Goal: Transaction & Acquisition: Purchase product/service

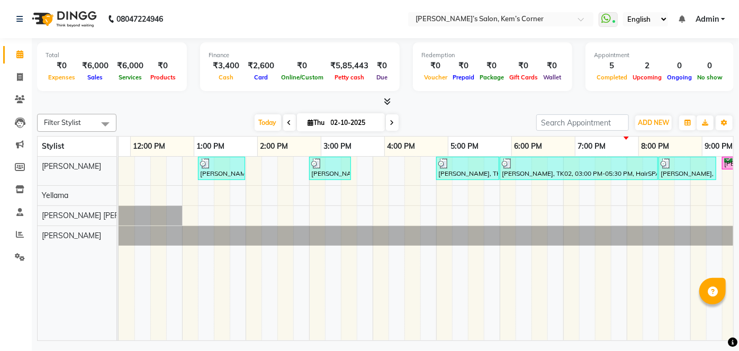
scroll to position [0, 179]
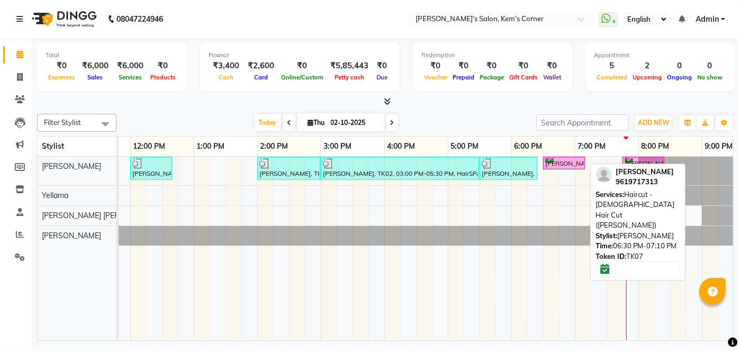
click at [560, 158] on div "[PERSON_NAME], TK07, 06:30 PM-07:10 PM, Haircut - [DEMOGRAPHIC_DATA] Hair Cut (…" at bounding box center [564, 163] width 40 height 10
select select "6"
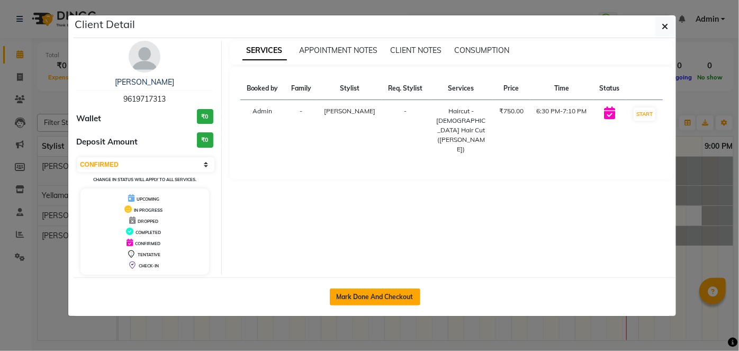
click at [396, 294] on button "Mark Done And Checkout" at bounding box center [375, 296] width 90 height 17
select select "6386"
select select "service"
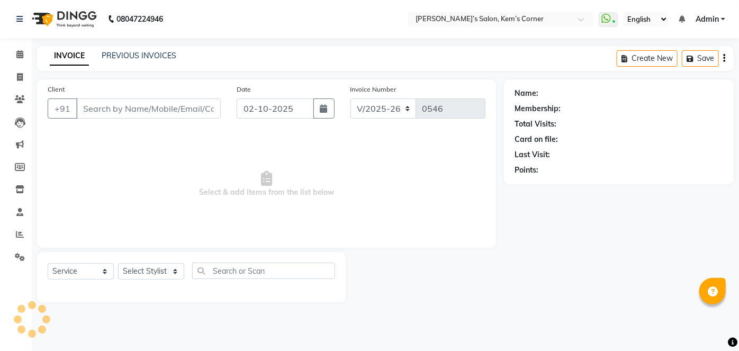
select select "3"
type input "9619717313"
select select "50293"
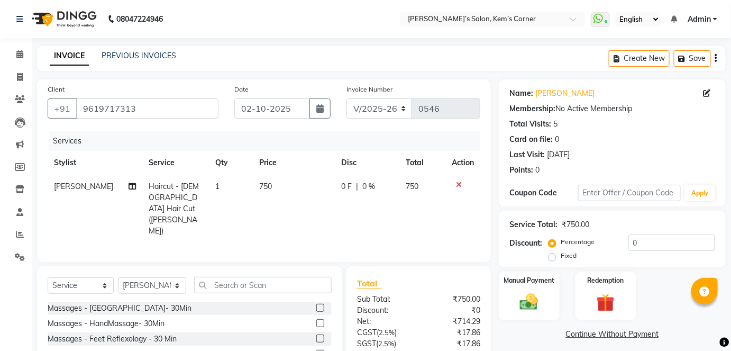
click at [270, 184] on td "750" at bounding box center [293, 209] width 81 height 68
select select "50293"
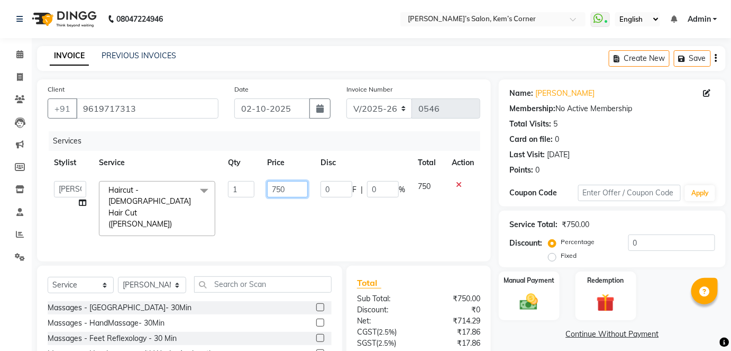
click at [304, 193] on input "750" at bounding box center [287, 189] width 41 height 16
type input "7"
type input "600"
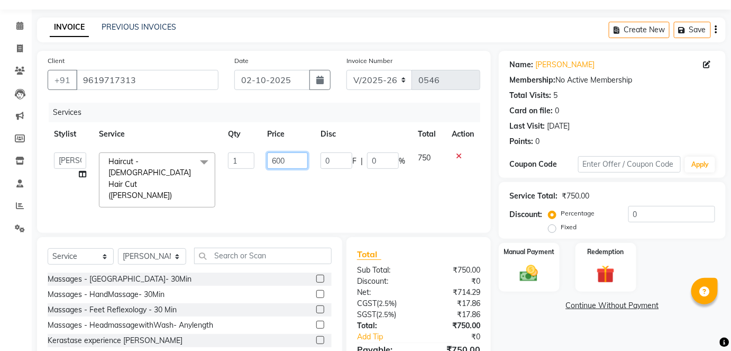
scroll to position [72, 0]
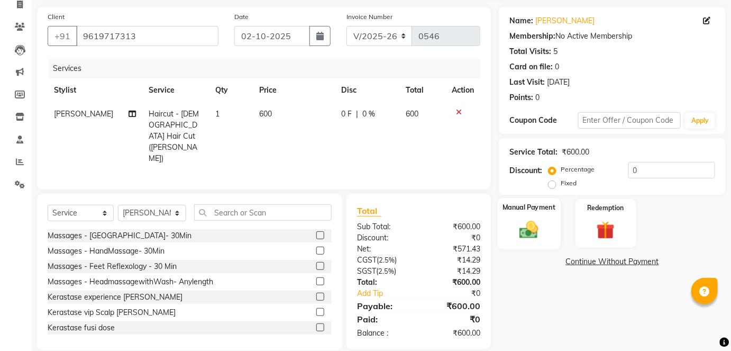
click at [534, 219] on img at bounding box center [529, 230] width 31 height 22
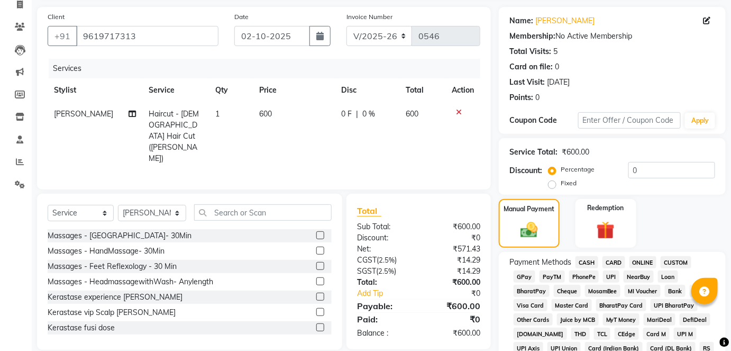
click at [587, 262] on span "CASH" at bounding box center [587, 262] width 23 height 12
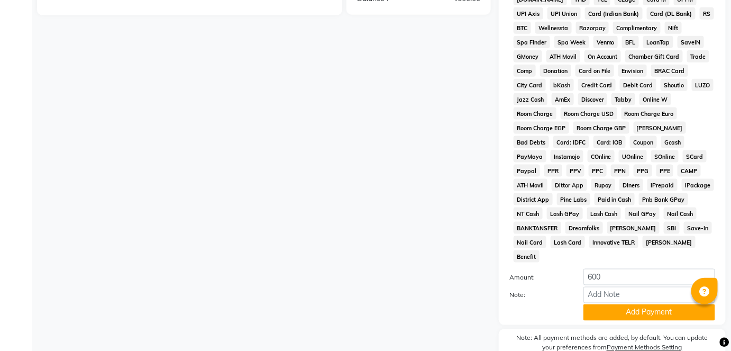
scroll to position [446, 0]
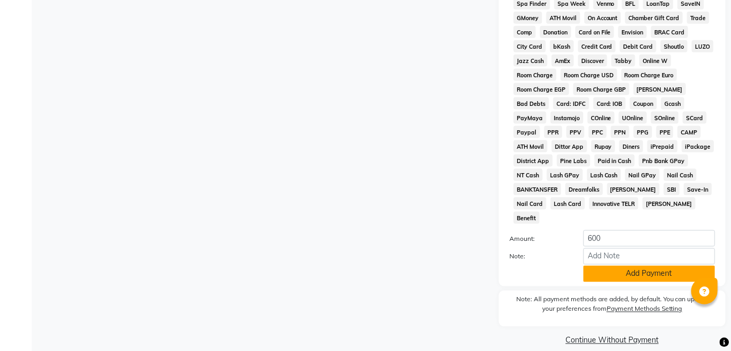
click at [633, 266] on button "Add Payment" at bounding box center [650, 274] width 132 height 16
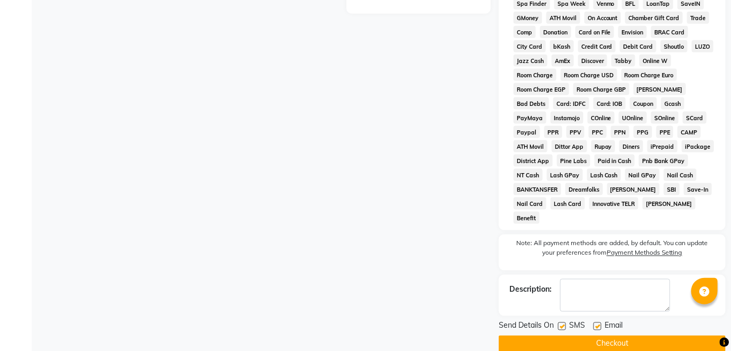
click at [601, 322] on label at bounding box center [598, 326] width 8 height 8
click at [601, 323] on input "checkbox" at bounding box center [597, 326] width 7 height 7
checkbox input "false"
click at [588, 335] on button "Checkout" at bounding box center [612, 343] width 227 height 16
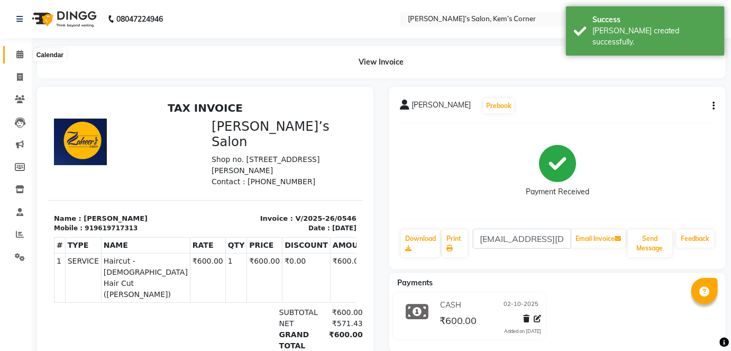
click at [20, 51] on icon at bounding box center [19, 54] width 7 height 8
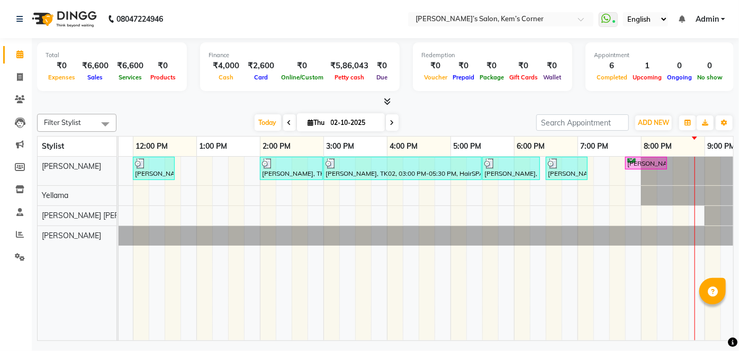
scroll to position [0, 189]
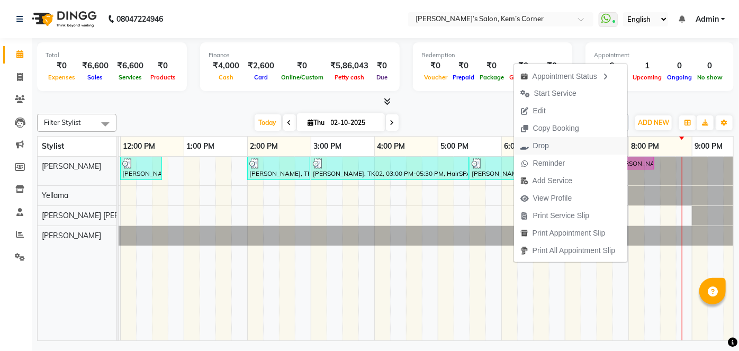
click at [538, 146] on span "Drop" at bounding box center [541, 145] width 16 height 11
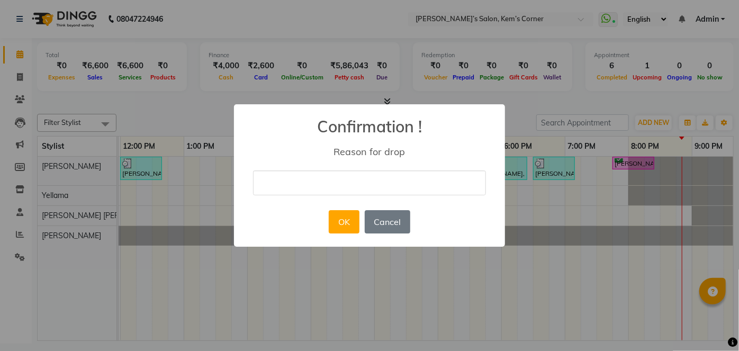
click at [371, 185] on input "text" at bounding box center [369, 182] width 233 height 25
type input "no"
click at [347, 217] on button "OK" at bounding box center [344, 221] width 30 height 23
